Goal: Task Accomplishment & Management: Use online tool/utility

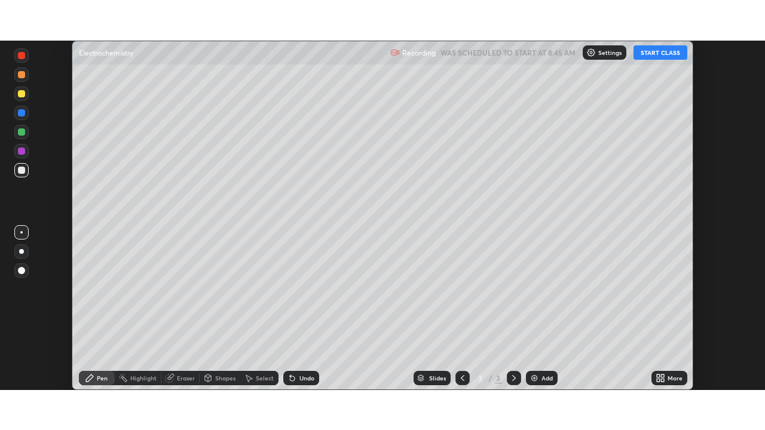
scroll to position [350, 765]
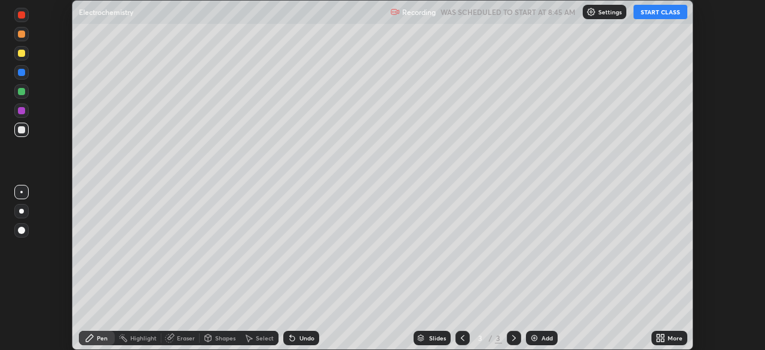
click at [658, 339] on icon at bounding box center [658, 339] width 3 height 3
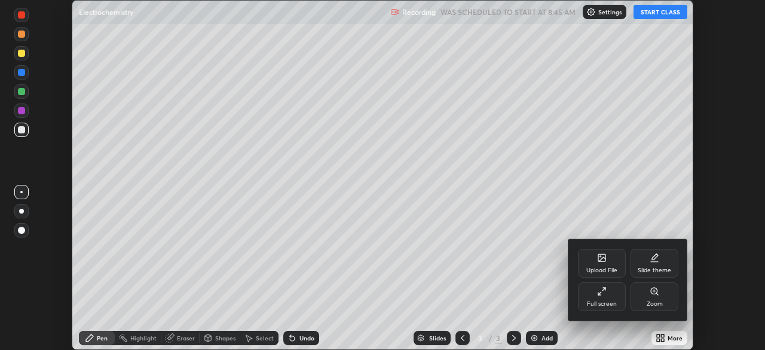
click at [601, 302] on div "Full screen" at bounding box center [602, 304] width 30 height 6
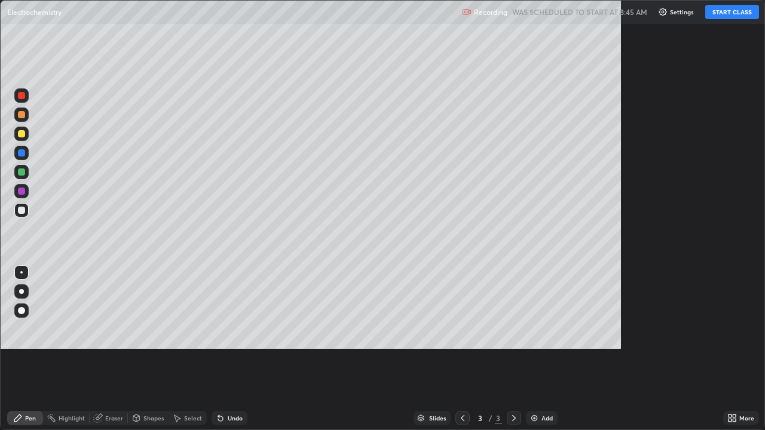
scroll to position [430, 765]
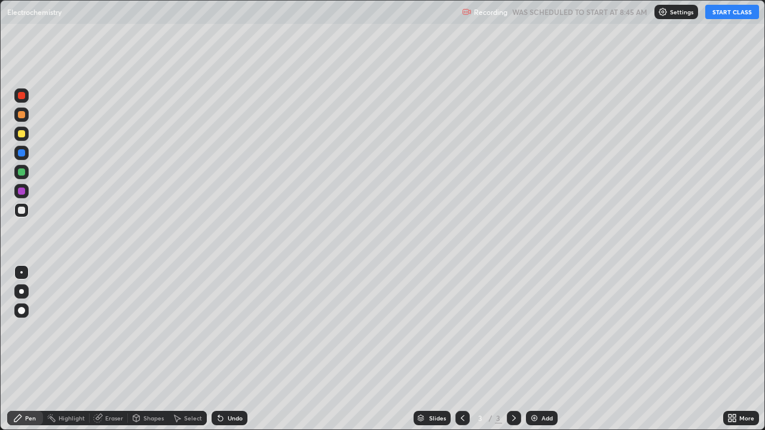
click at [715, 11] on button "START CLASS" at bounding box center [732, 12] width 54 height 14
click at [23, 310] on div at bounding box center [21, 310] width 7 height 7
click at [18, 133] on div at bounding box center [21, 133] width 7 height 7
click at [22, 172] on div at bounding box center [21, 172] width 7 height 7
click at [19, 210] on div at bounding box center [21, 210] width 7 height 7
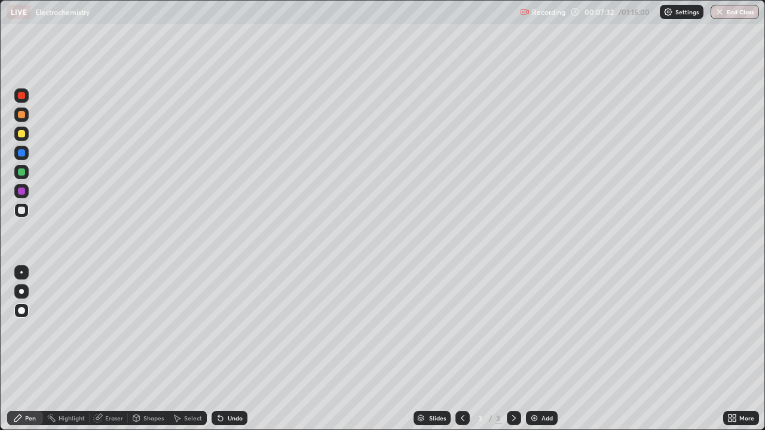
click at [531, 349] on img at bounding box center [535, 419] width 10 height 10
click at [117, 349] on div "Eraser" at bounding box center [114, 418] width 18 height 6
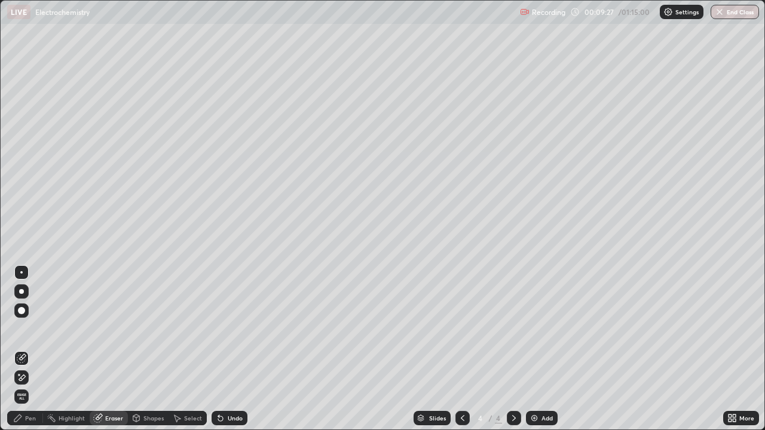
click at [33, 349] on div "Pen" at bounding box center [30, 418] width 11 height 6
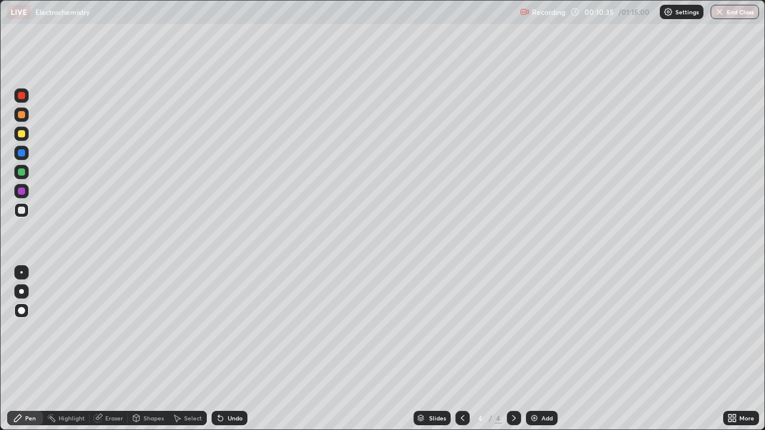
click at [21, 135] on div at bounding box center [21, 133] width 7 height 7
click at [22, 195] on div at bounding box center [21, 191] width 14 height 14
click at [228, 349] on div "Undo" at bounding box center [230, 418] width 36 height 14
click at [222, 349] on icon at bounding box center [221, 419] width 10 height 10
click at [20, 133] on div at bounding box center [21, 133] width 7 height 7
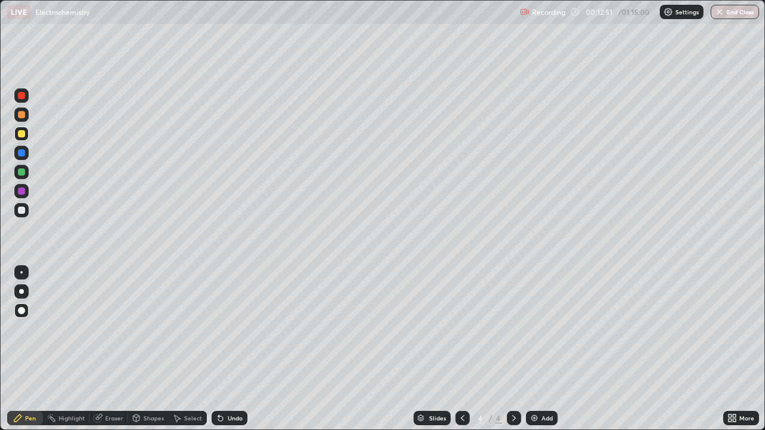
click at [20, 172] on div at bounding box center [21, 172] width 7 height 7
click at [224, 349] on div "Undo" at bounding box center [230, 418] width 36 height 14
click at [228, 349] on div "Undo" at bounding box center [235, 418] width 15 height 6
click at [24, 192] on div at bounding box center [21, 191] width 7 height 7
click at [21, 205] on div at bounding box center [21, 210] width 14 height 14
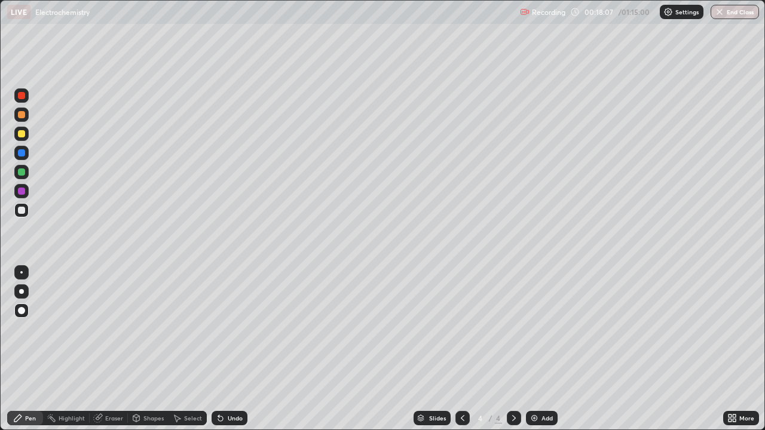
click at [534, 349] on img at bounding box center [535, 419] width 10 height 10
click at [24, 170] on div at bounding box center [21, 172] width 7 height 7
click at [22, 134] on div at bounding box center [21, 133] width 7 height 7
click at [22, 153] on div at bounding box center [21, 152] width 7 height 7
click at [229, 349] on div "Undo" at bounding box center [230, 418] width 36 height 14
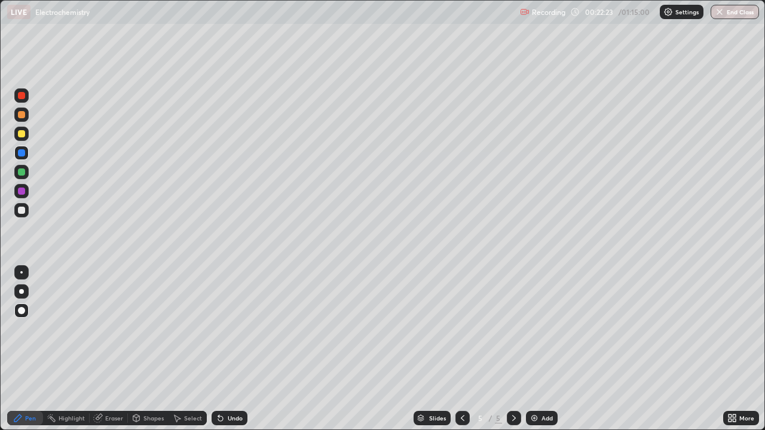
click at [23, 211] on div at bounding box center [21, 210] width 7 height 7
click at [228, 349] on div "Undo" at bounding box center [235, 418] width 15 height 6
click at [229, 349] on div "Undo" at bounding box center [230, 418] width 36 height 14
click at [222, 349] on icon at bounding box center [221, 419] width 10 height 10
click at [21, 134] on div at bounding box center [21, 133] width 7 height 7
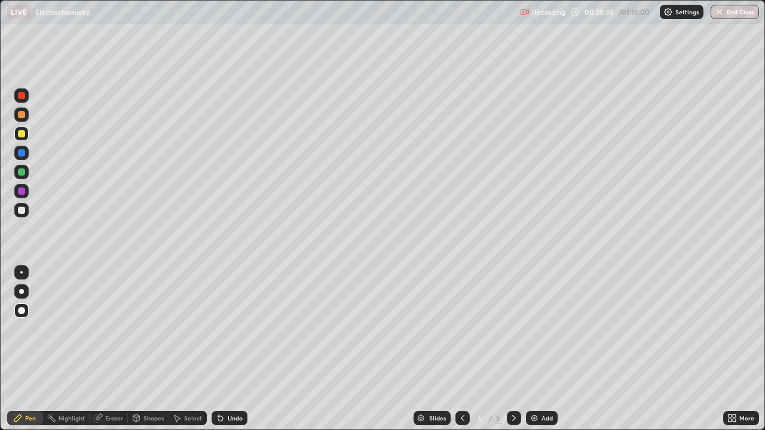
click at [539, 349] on div "Add" at bounding box center [542, 418] width 32 height 14
click at [22, 134] on div at bounding box center [21, 133] width 7 height 7
click at [23, 115] on div at bounding box center [21, 114] width 7 height 7
click at [22, 212] on div at bounding box center [21, 210] width 7 height 7
click at [108, 349] on div "Eraser" at bounding box center [109, 418] width 38 height 14
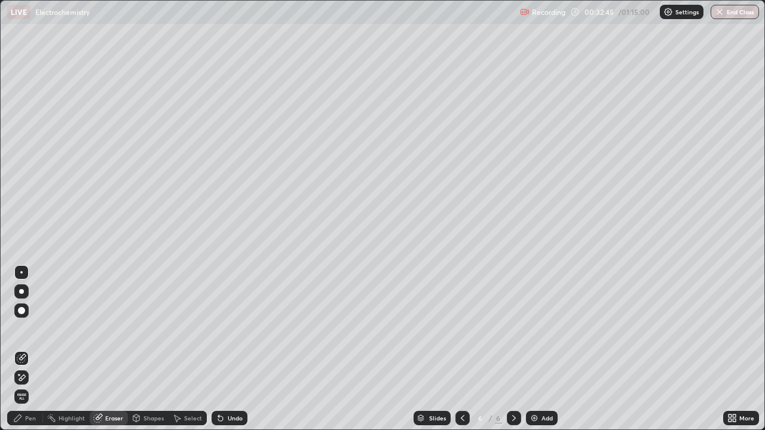
click at [26, 349] on div "Pen" at bounding box center [30, 418] width 11 height 6
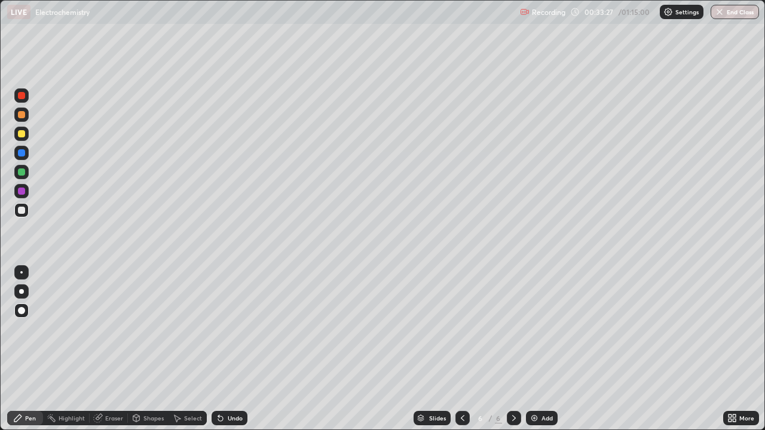
click at [111, 349] on div "Eraser" at bounding box center [114, 418] width 18 height 6
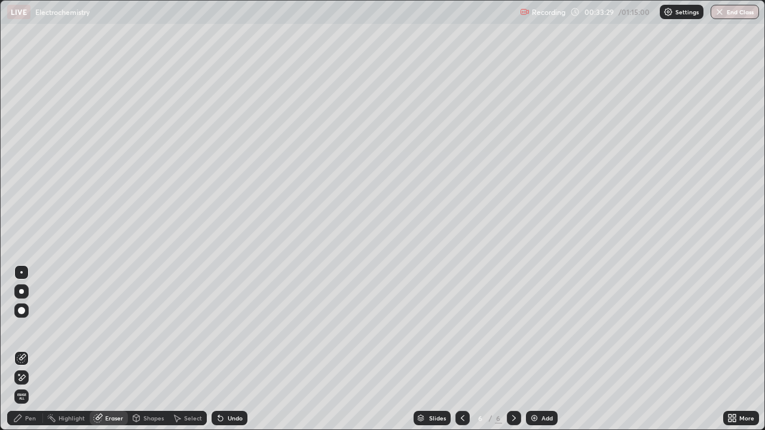
click at [24, 349] on div "Pen" at bounding box center [25, 418] width 36 height 14
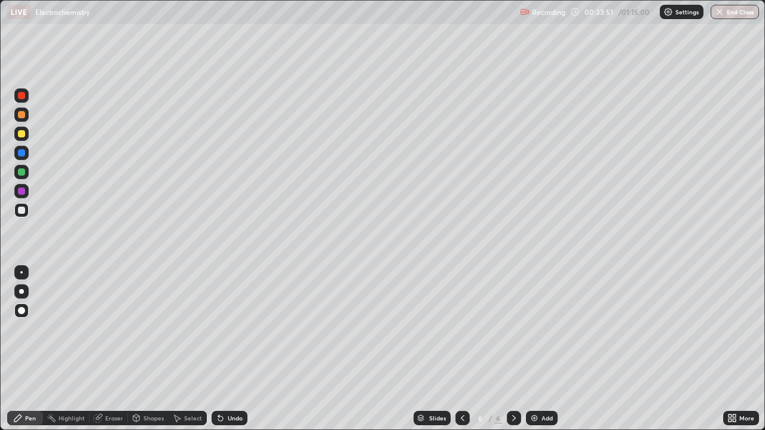
click at [108, 349] on div "Eraser" at bounding box center [114, 418] width 18 height 6
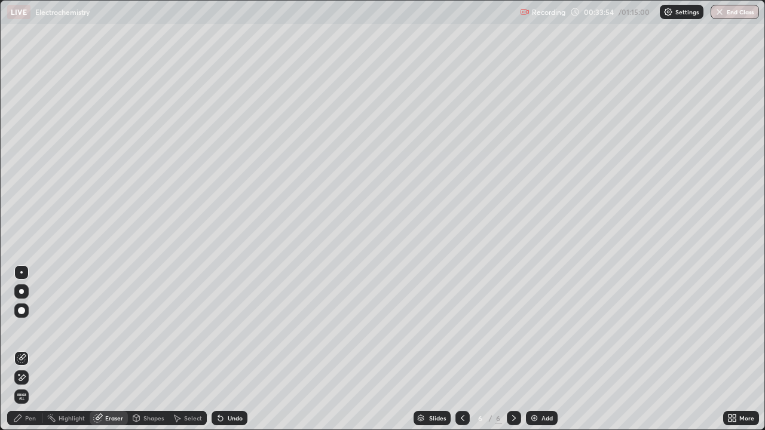
click at [26, 349] on div "Pen" at bounding box center [30, 418] width 11 height 6
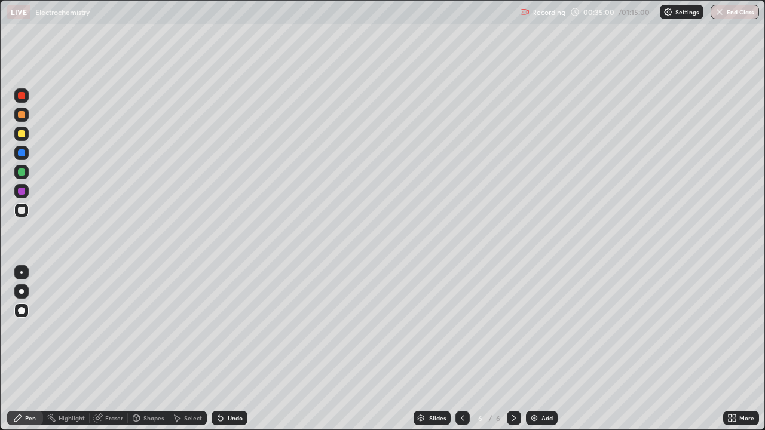
click at [532, 349] on img at bounding box center [535, 419] width 10 height 10
click at [21, 132] on div at bounding box center [21, 133] width 7 height 7
click at [20, 207] on div at bounding box center [21, 210] width 7 height 7
click at [22, 118] on div at bounding box center [21, 114] width 7 height 7
click at [19, 136] on div at bounding box center [21, 133] width 7 height 7
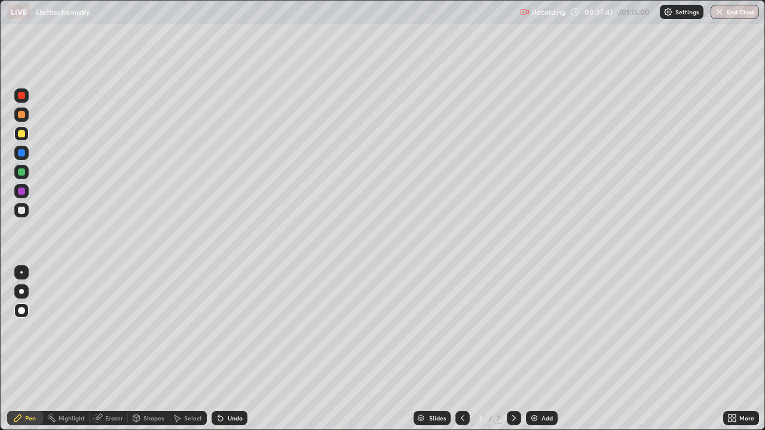
click at [218, 349] on icon at bounding box center [220, 419] width 5 height 5
click at [218, 349] on icon at bounding box center [218, 415] width 1 height 1
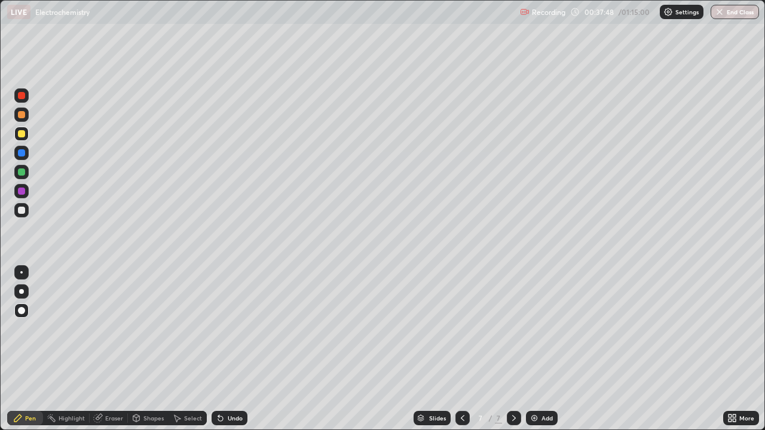
click at [218, 349] on icon at bounding box center [218, 415] width 1 height 1
click at [216, 349] on icon at bounding box center [221, 419] width 10 height 10
click at [218, 349] on icon at bounding box center [218, 415] width 1 height 1
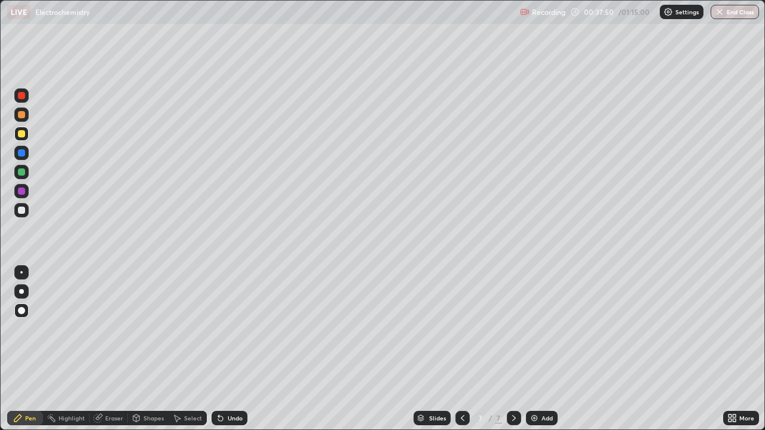
click at [215, 349] on div "Undo" at bounding box center [230, 418] width 36 height 14
click at [214, 349] on div "Undo" at bounding box center [230, 418] width 36 height 14
click at [218, 349] on icon at bounding box center [218, 415] width 1 height 1
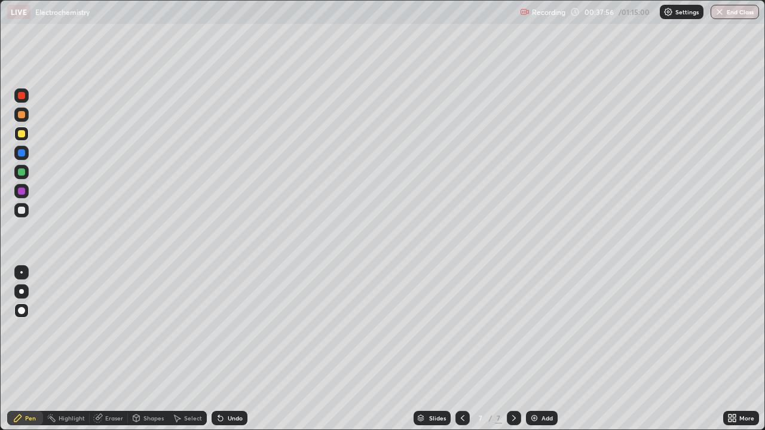
click at [531, 349] on img at bounding box center [535, 419] width 10 height 10
click at [20, 172] on div at bounding box center [21, 172] width 7 height 7
click at [225, 349] on div "Undo" at bounding box center [230, 418] width 36 height 14
click at [218, 349] on icon at bounding box center [218, 415] width 1 height 1
click at [220, 349] on icon at bounding box center [220, 419] width 5 height 5
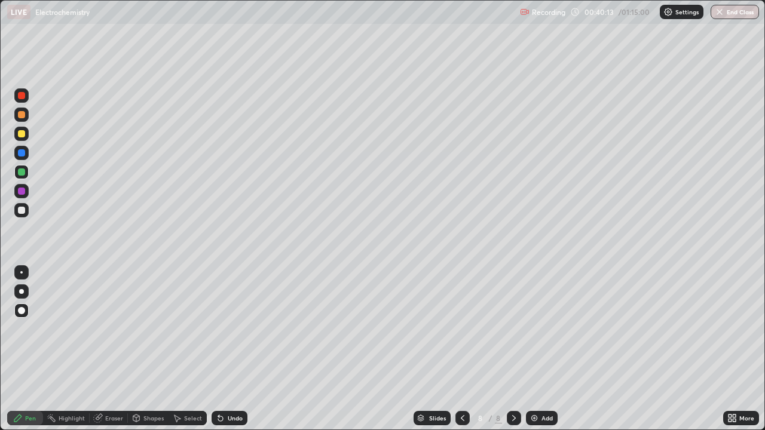
click at [219, 349] on icon at bounding box center [220, 419] width 5 height 5
click at [216, 349] on icon at bounding box center [221, 419] width 10 height 10
click at [219, 349] on div "Undo" at bounding box center [230, 418] width 36 height 14
click at [18, 135] on div at bounding box center [21, 133] width 7 height 7
click at [20, 212] on div at bounding box center [21, 210] width 7 height 7
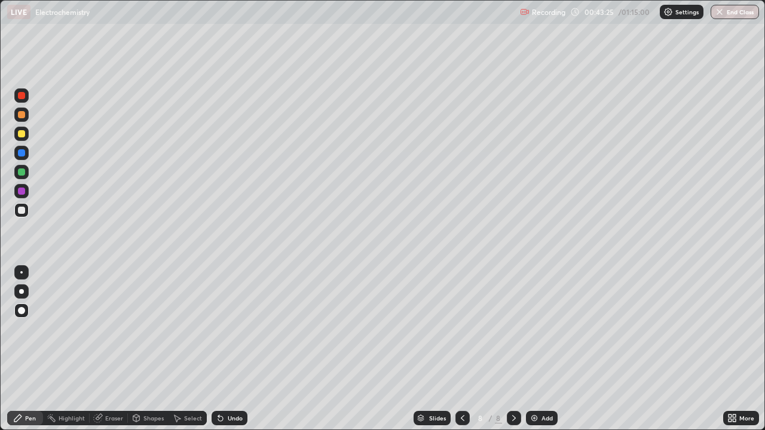
click at [21, 192] on div at bounding box center [21, 191] width 7 height 7
click at [531, 349] on img at bounding box center [535, 419] width 10 height 10
click at [20, 136] on div at bounding box center [21, 133] width 7 height 7
click at [23, 212] on div at bounding box center [21, 210] width 7 height 7
click at [224, 349] on div "Undo" at bounding box center [230, 418] width 36 height 14
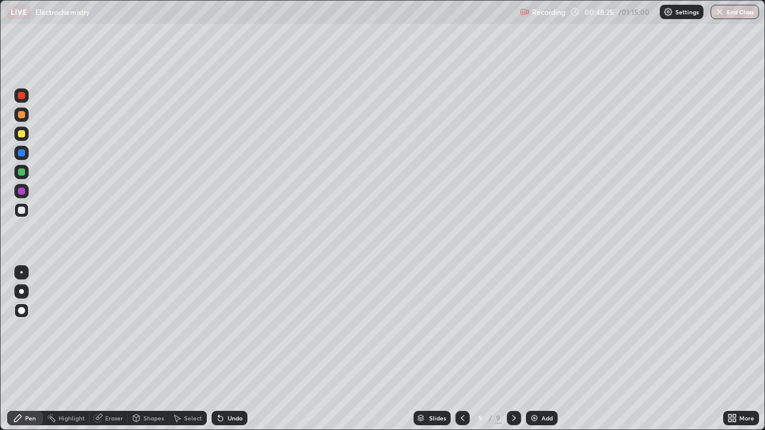
click at [26, 135] on div at bounding box center [21, 134] width 14 height 14
click at [229, 349] on div "Undo" at bounding box center [235, 418] width 15 height 6
click at [19, 173] on div at bounding box center [21, 172] width 7 height 7
click at [532, 349] on img at bounding box center [535, 419] width 10 height 10
click at [23, 134] on div at bounding box center [21, 133] width 7 height 7
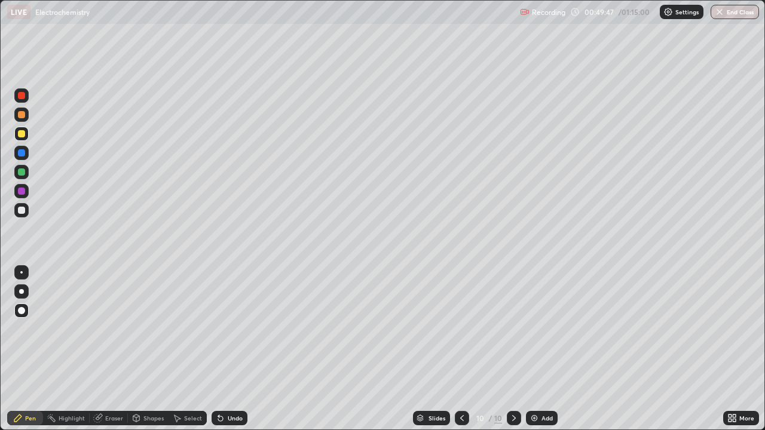
click at [22, 209] on div at bounding box center [21, 210] width 7 height 7
click at [99, 349] on icon at bounding box center [99, 417] width 7 height 6
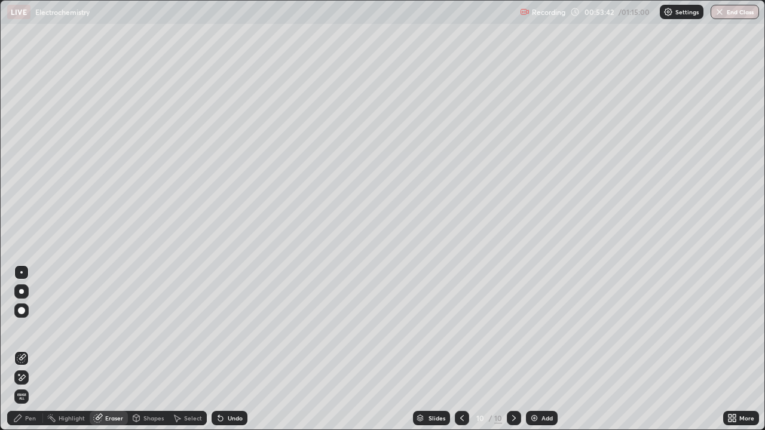
click at [29, 349] on div "Pen" at bounding box center [30, 418] width 11 height 6
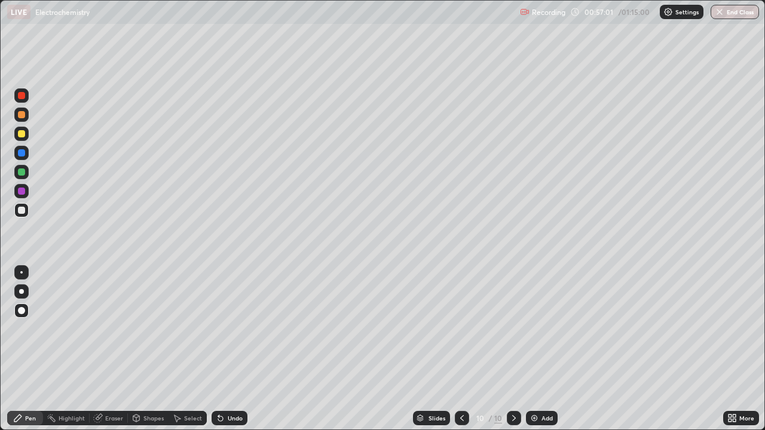
click at [230, 349] on div "Undo" at bounding box center [235, 418] width 15 height 6
click at [237, 349] on div "Undo" at bounding box center [235, 418] width 15 height 6
click at [231, 349] on div "Undo" at bounding box center [235, 418] width 15 height 6
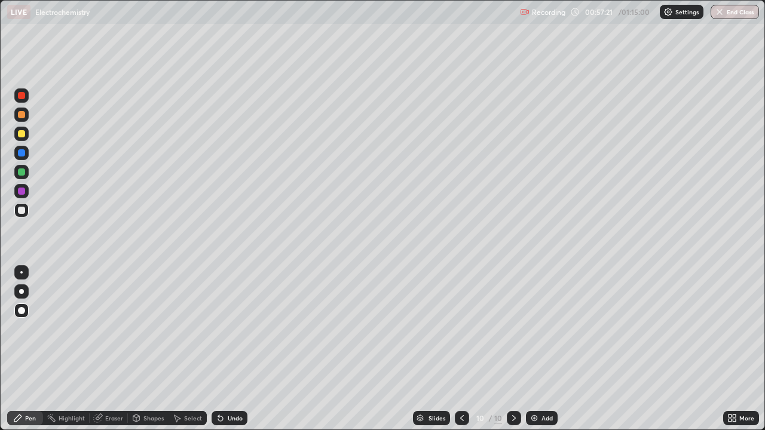
click at [231, 349] on div "Undo" at bounding box center [235, 418] width 15 height 6
click at [232, 349] on div "Undo" at bounding box center [235, 418] width 15 height 6
click at [231, 349] on div "Undo" at bounding box center [235, 418] width 15 height 6
click at [231, 349] on div "Undo" at bounding box center [230, 418] width 36 height 14
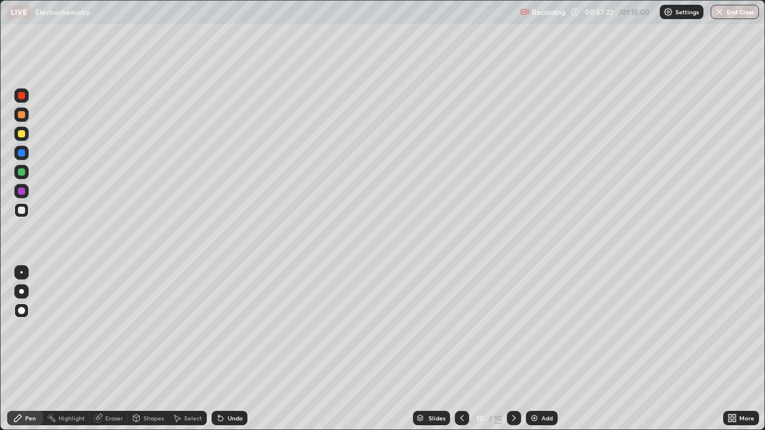
click at [230, 349] on div "Undo" at bounding box center [230, 418] width 36 height 14
click at [229, 349] on div "Undo" at bounding box center [230, 418] width 36 height 14
click at [228, 349] on div "Undo" at bounding box center [230, 418] width 36 height 14
click at [225, 349] on div "Undo" at bounding box center [230, 418] width 36 height 14
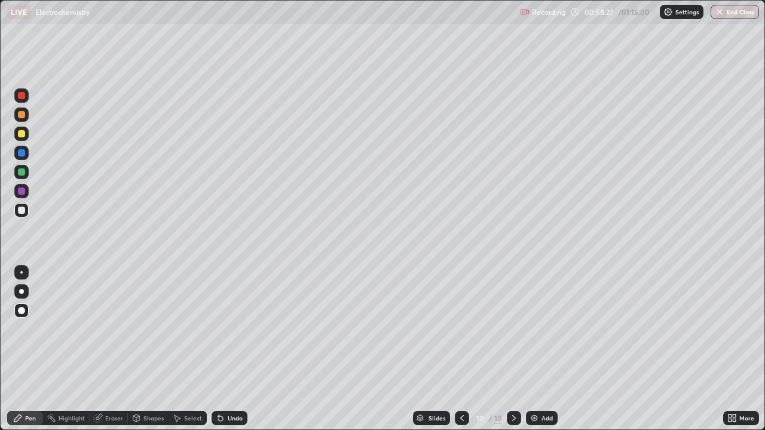
click at [460, 349] on icon at bounding box center [462, 419] width 10 height 10
click at [464, 349] on icon at bounding box center [462, 419] width 10 height 10
click at [21, 175] on div at bounding box center [21, 172] width 7 height 7
click at [512, 349] on icon at bounding box center [514, 419] width 10 height 10
click at [513, 349] on icon at bounding box center [514, 419] width 10 height 10
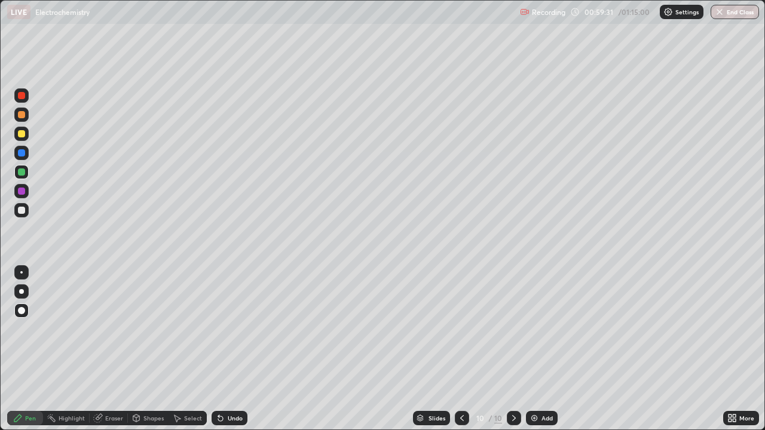
click at [531, 349] on img at bounding box center [535, 419] width 10 height 10
click at [533, 349] on img at bounding box center [535, 419] width 10 height 10
click at [458, 349] on icon at bounding box center [463, 419] width 10 height 10
click at [461, 349] on icon at bounding box center [463, 419] width 10 height 10
click at [512, 349] on icon at bounding box center [514, 418] width 4 height 6
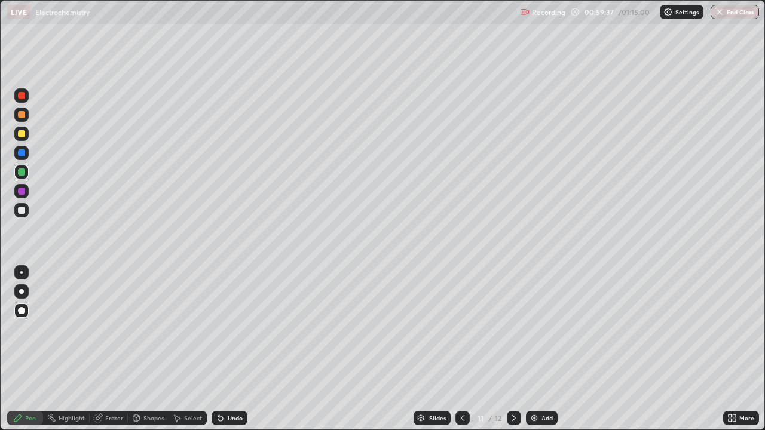
click at [22, 133] on div at bounding box center [21, 133] width 7 height 7
click at [20, 114] on div at bounding box center [21, 114] width 7 height 7
click at [220, 349] on icon at bounding box center [220, 419] width 5 height 5
click at [223, 349] on icon at bounding box center [221, 419] width 10 height 10
click at [222, 349] on icon at bounding box center [221, 419] width 10 height 10
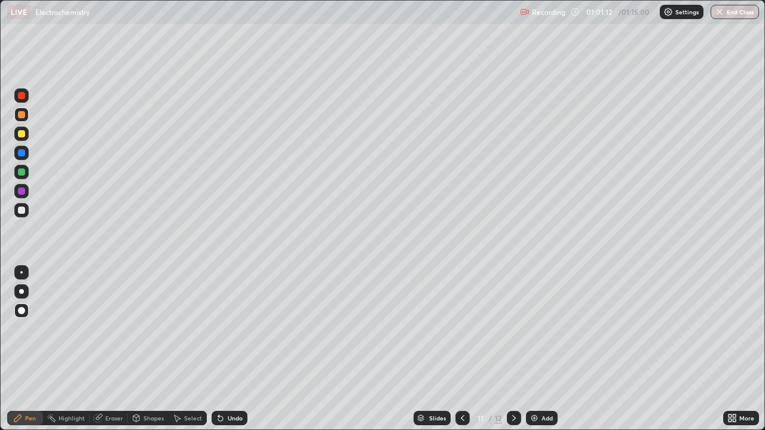
click at [219, 349] on icon at bounding box center [220, 419] width 5 height 5
click at [223, 349] on icon at bounding box center [221, 419] width 10 height 10
click at [222, 349] on div "Undo" at bounding box center [230, 418] width 36 height 14
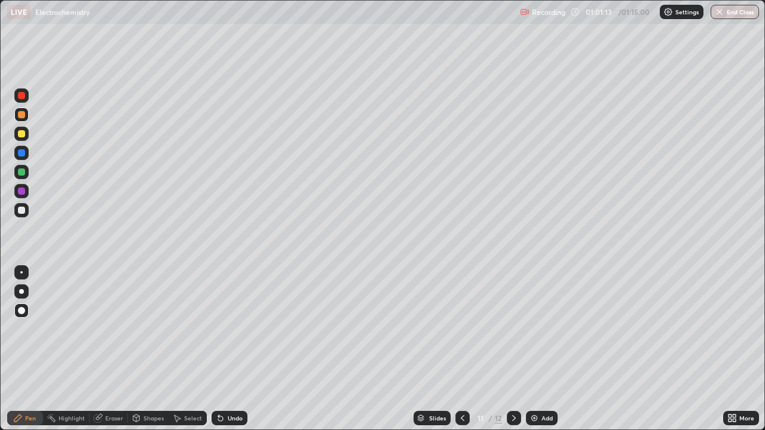
click at [222, 349] on div "Undo" at bounding box center [230, 418] width 36 height 14
click at [230, 349] on div "Undo" at bounding box center [230, 418] width 36 height 14
click at [22, 134] on div at bounding box center [21, 133] width 7 height 7
click at [23, 205] on div at bounding box center [21, 210] width 14 height 14
click at [236, 349] on div "Undo" at bounding box center [235, 418] width 15 height 6
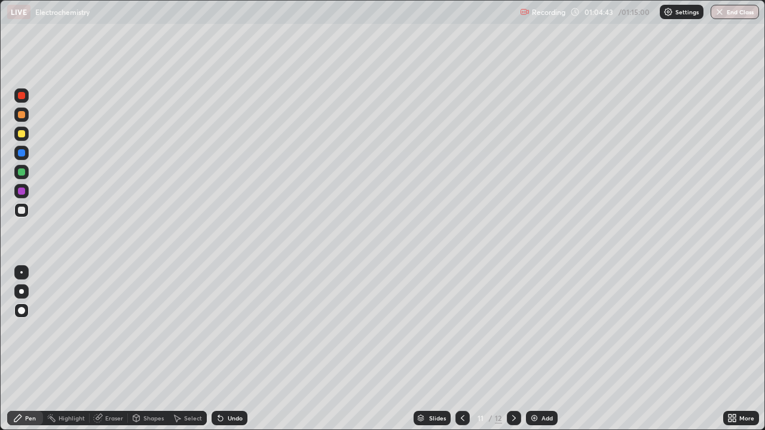
click at [222, 349] on icon at bounding box center [221, 419] width 10 height 10
click at [227, 349] on div "Undo" at bounding box center [230, 418] width 36 height 14
click at [228, 349] on div "Undo" at bounding box center [235, 418] width 15 height 6
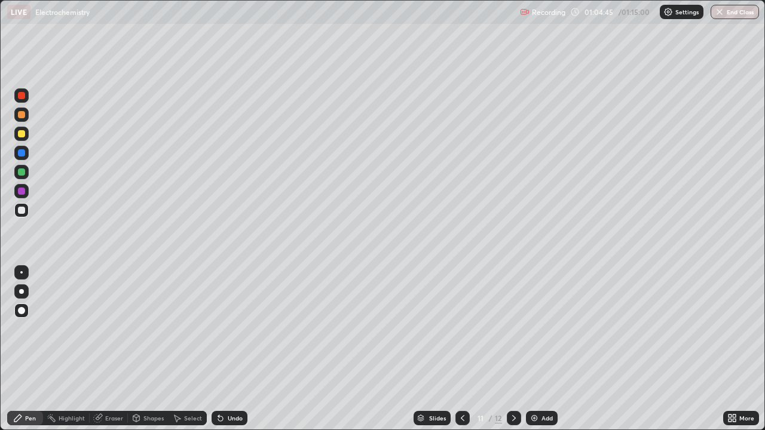
click at [228, 349] on div "Undo" at bounding box center [235, 418] width 15 height 6
click at [229, 349] on div "Undo" at bounding box center [235, 418] width 15 height 6
click at [228, 349] on div "Undo" at bounding box center [230, 418] width 36 height 14
click at [227, 349] on div "Undo" at bounding box center [230, 418] width 36 height 14
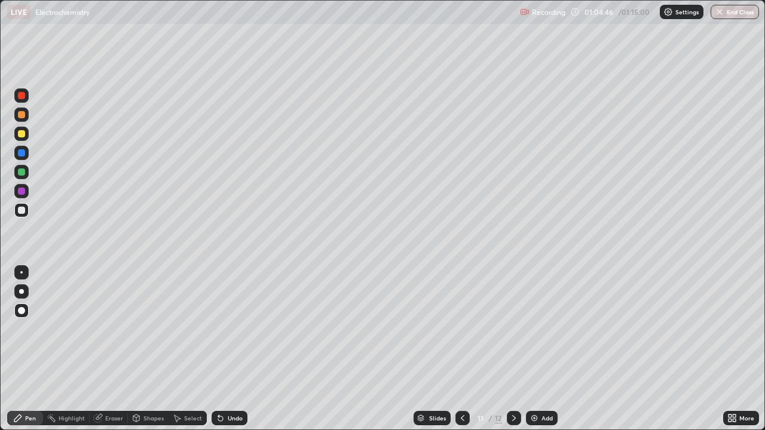
click at [227, 349] on div "Undo" at bounding box center [230, 418] width 36 height 14
click at [225, 349] on div "Undo" at bounding box center [230, 418] width 36 height 14
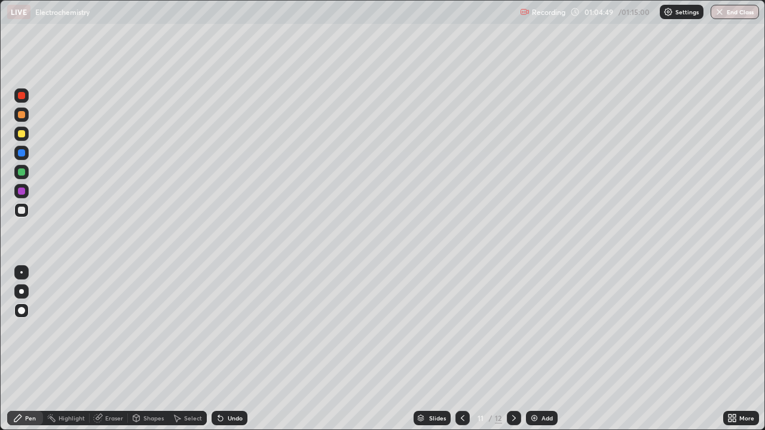
click at [225, 349] on div "Undo" at bounding box center [230, 418] width 36 height 14
click at [219, 349] on icon at bounding box center [220, 419] width 5 height 5
click at [221, 349] on icon at bounding box center [220, 419] width 5 height 5
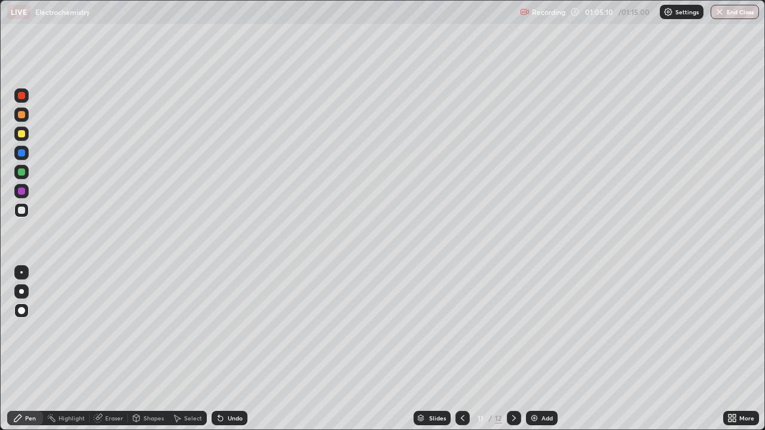
click at [221, 349] on icon at bounding box center [220, 419] width 5 height 5
click at [228, 349] on div "Undo" at bounding box center [235, 418] width 15 height 6
click at [230, 349] on div "Undo" at bounding box center [235, 418] width 15 height 6
click at [232, 349] on div "Undo" at bounding box center [235, 418] width 15 height 6
click at [235, 349] on div "Undo" at bounding box center [235, 418] width 15 height 6
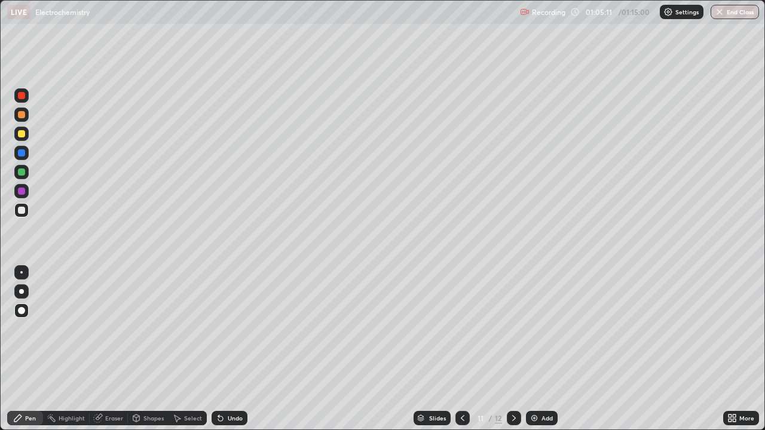
click at [235, 349] on div "Undo" at bounding box center [235, 418] width 15 height 6
click at [238, 349] on div "Undo" at bounding box center [235, 418] width 15 height 6
click at [240, 349] on div "Undo" at bounding box center [235, 418] width 15 height 6
click at [241, 349] on div "Undo" at bounding box center [230, 418] width 36 height 14
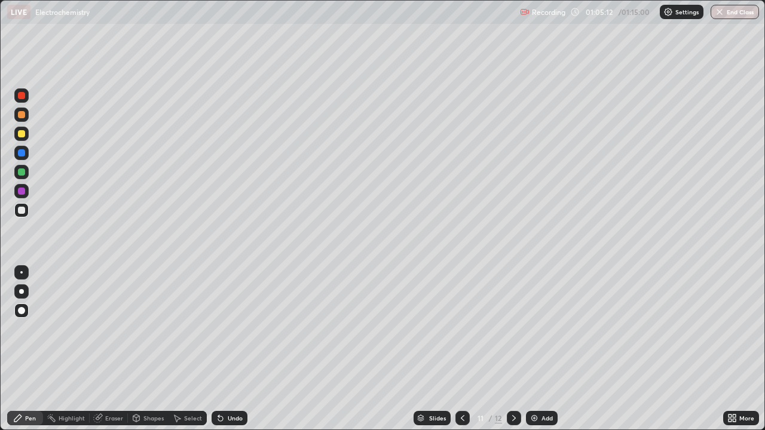
click at [241, 349] on div "Undo" at bounding box center [230, 418] width 36 height 14
click at [244, 349] on div "Undo" at bounding box center [230, 418] width 36 height 14
click at [241, 349] on div "Undo" at bounding box center [235, 418] width 15 height 6
click at [243, 349] on div "Undo" at bounding box center [230, 418] width 36 height 14
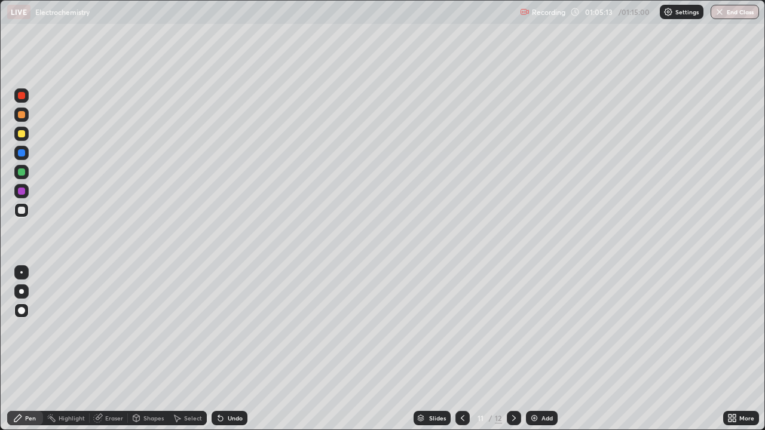
click at [241, 349] on div "Undo" at bounding box center [230, 418] width 36 height 14
click at [22, 190] on div at bounding box center [21, 191] width 7 height 7
click at [535, 349] on img at bounding box center [535, 419] width 10 height 10
click at [461, 349] on icon at bounding box center [463, 418] width 4 height 6
click at [513, 349] on icon at bounding box center [514, 419] width 10 height 10
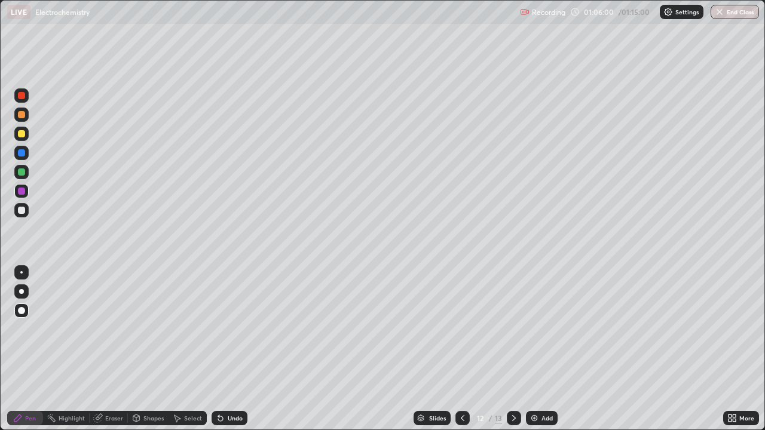
click at [21, 131] on div at bounding box center [21, 133] width 7 height 7
click at [19, 212] on div at bounding box center [21, 210] width 7 height 7
click at [235, 349] on div "Undo" at bounding box center [235, 418] width 15 height 6
click at [21, 136] on div at bounding box center [21, 133] width 7 height 7
click at [461, 349] on icon at bounding box center [463, 419] width 10 height 10
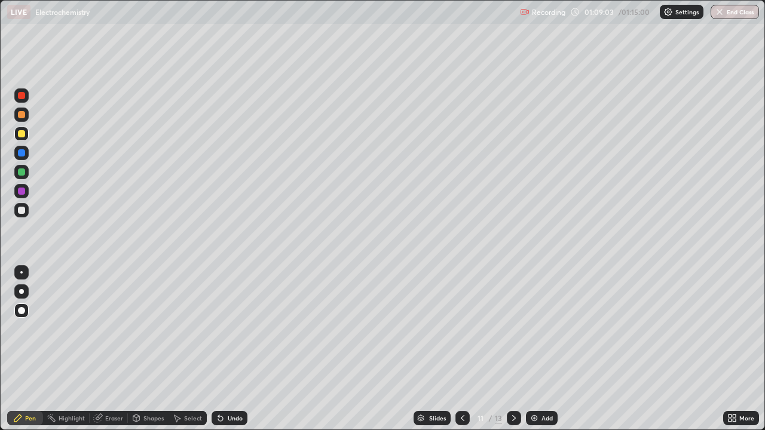
click at [515, 349] on icon at bounding box center [514, 419] width 10 height 10
click at [512, 349] on icon at bounding box center [514, 418] width 4 height 6
click at [461, 349] on icon at bounding box center [463, 419] width 10 height 10
click at [22, 211] on div at bounding box center [21, 210] width 7 height 7
click at [746, 9] on button "End Class" at bounding box center [735, 12] width 47 height 14
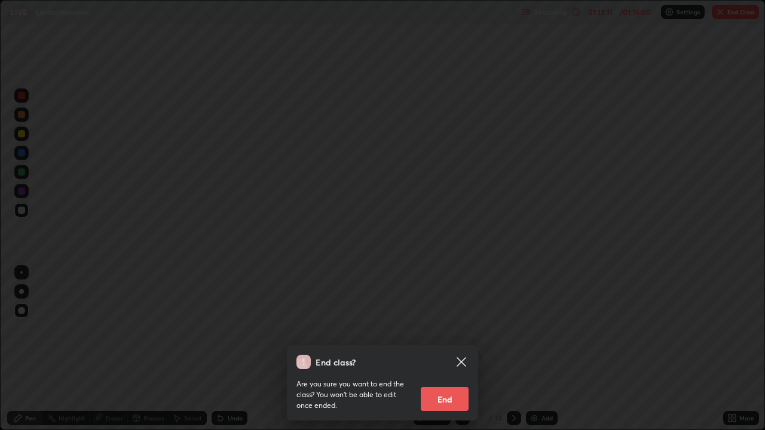
click at [454, 349] on button "End" at bounding box center [445, 399] width 48 height 24
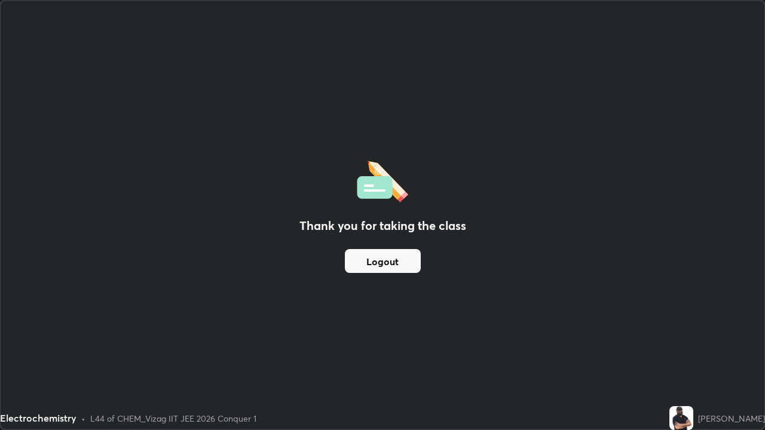
click at [403, 258] on button "Logout" at bounding box center [383, 261] width 76 height 24
